Goal: Share content: Share content

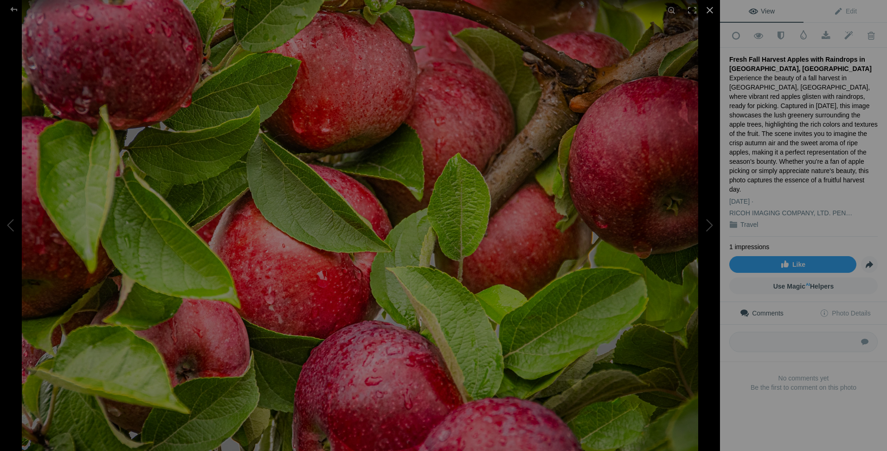
click at [708, 12] on div at bounding box center [710, 10] width 20 height 20
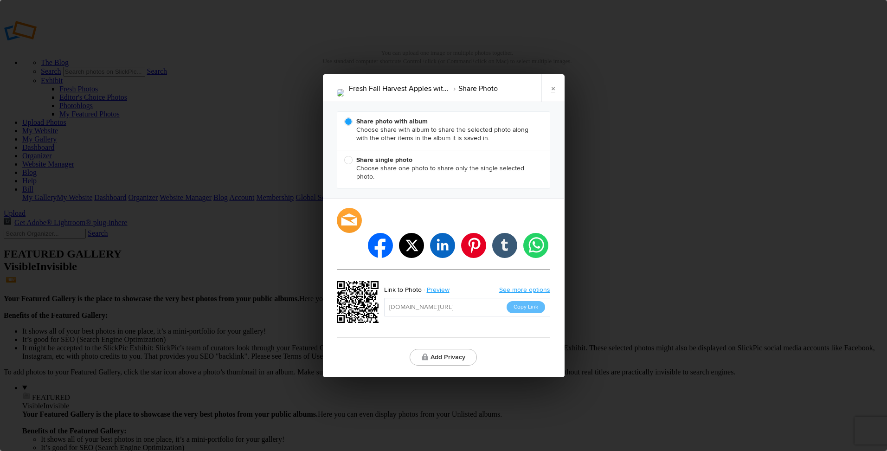
click at [530, 301] on button "Copy Link" at bounding box center [526, 307] width 39 height 12
click at [555, 100] on link "×" at bounding box center [552, 88] width 23 height 28
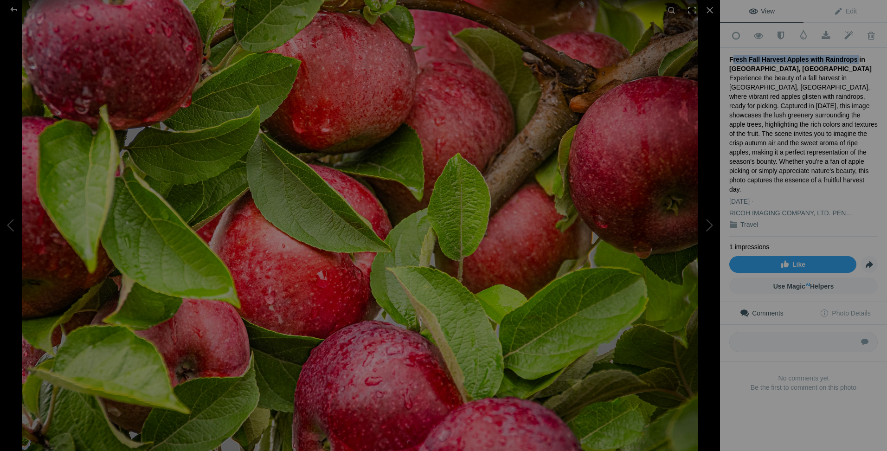
drag, startPoint x: 730, startPoint y: 58, endPoint x: 846, endPoint y: 55, distance: 116.0
click at [846, 55] on div "Fresh Fall Harvest Apples with Raindrops in Walworth, NY" at bounding box center [803, 64] width 148 height 19
copy div "Fresh Fall Harvest Apples with Raindrops"
